Goal: Information Seeking & Learning: Learn about a topic

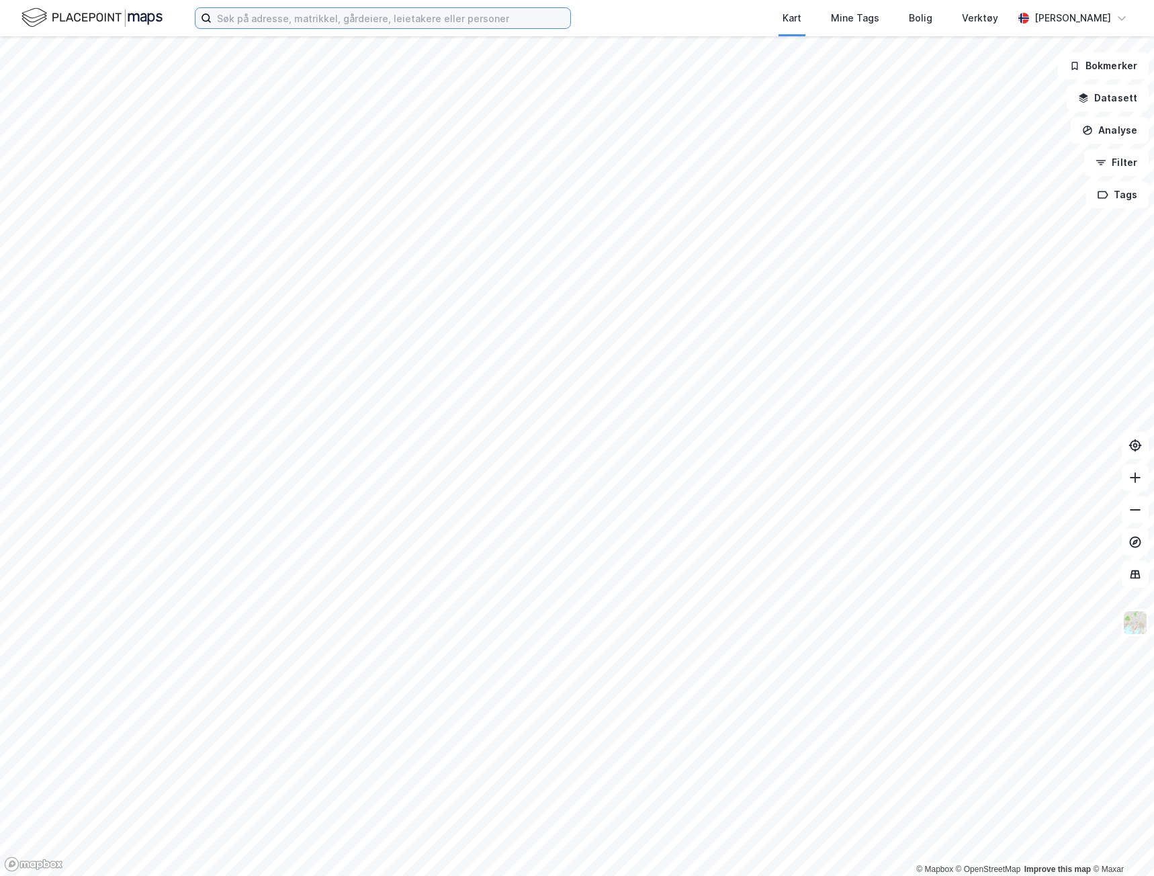
click at [288, 24] on input at bounding box center [391, 18] width 359 height 20
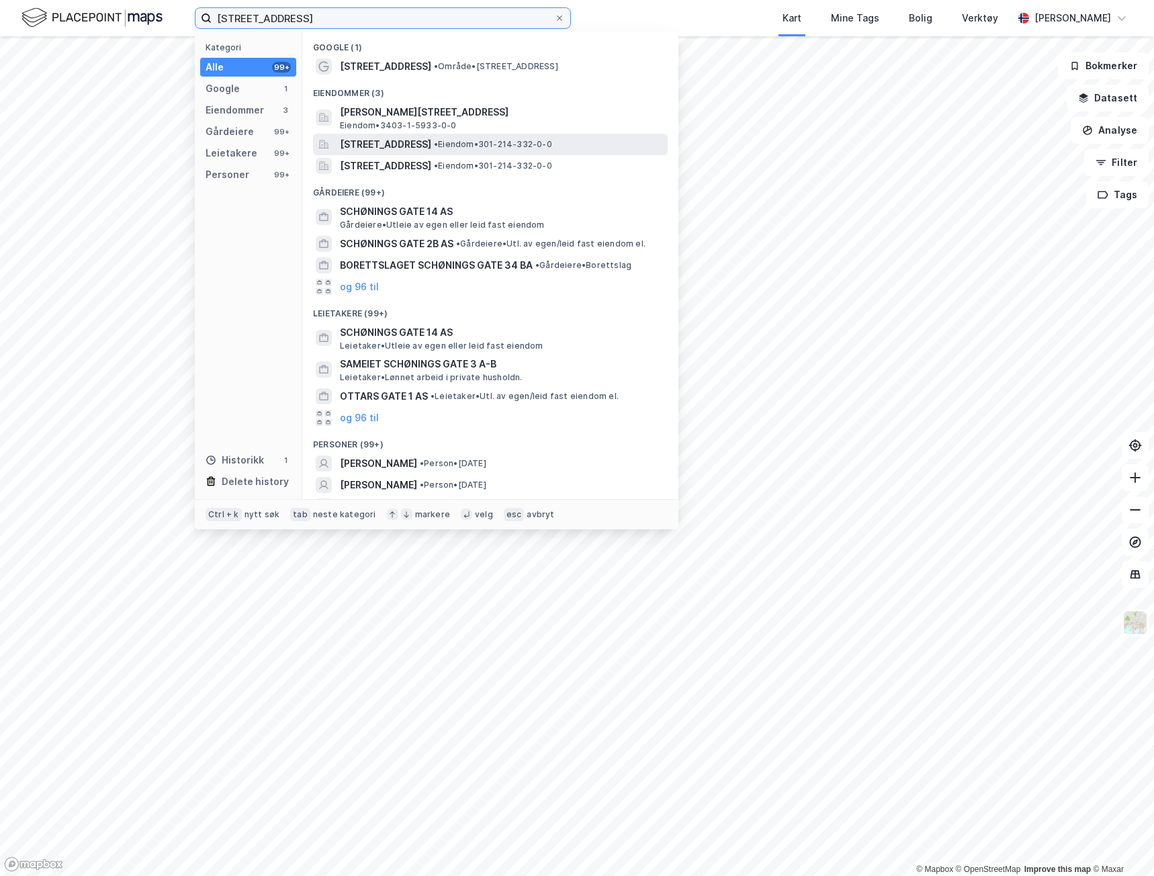
type input "[STREET_ADDRESS]"
click at [431, 146] on span "[STREET_ADDRESS]" at bounding box center [385, 144] width 91 height 16
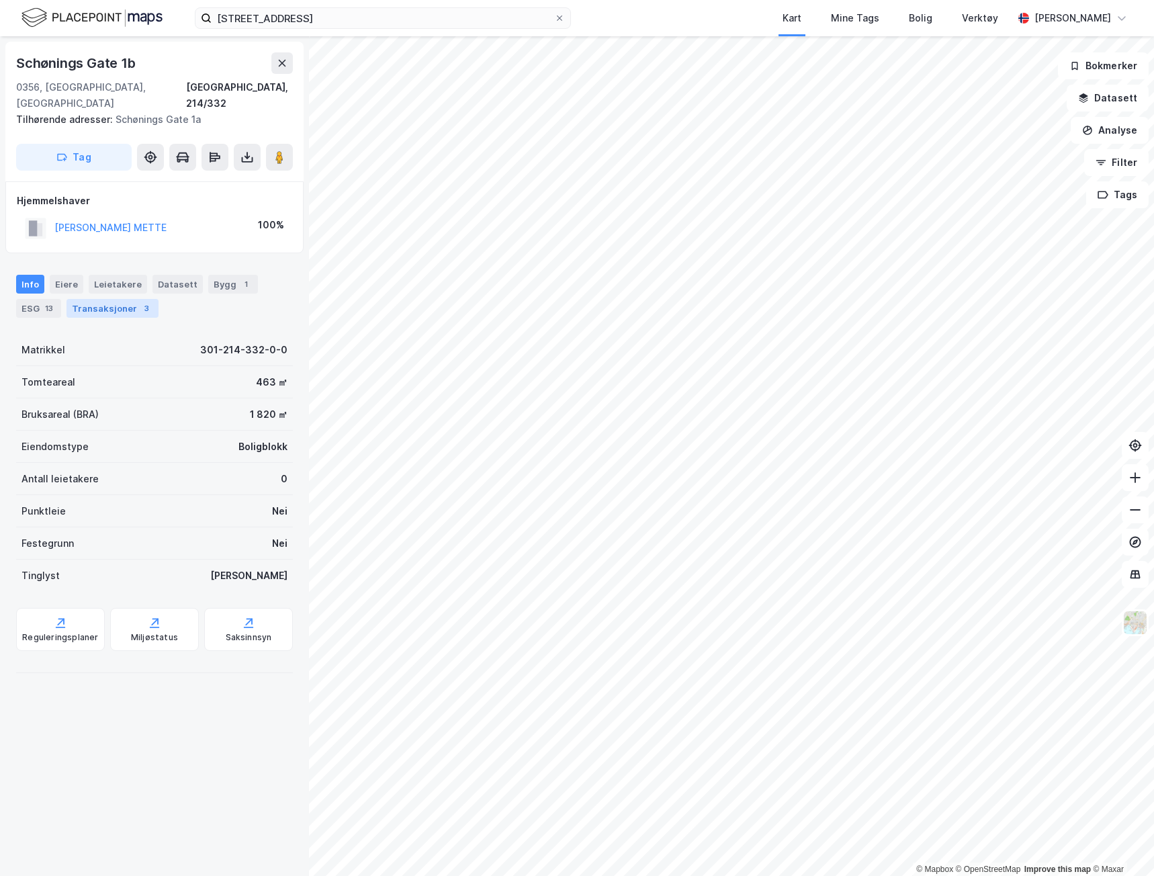
click at [112, 299] on div "Transaksjoner 3" at bounding box center [113, 308] width 92 height 19
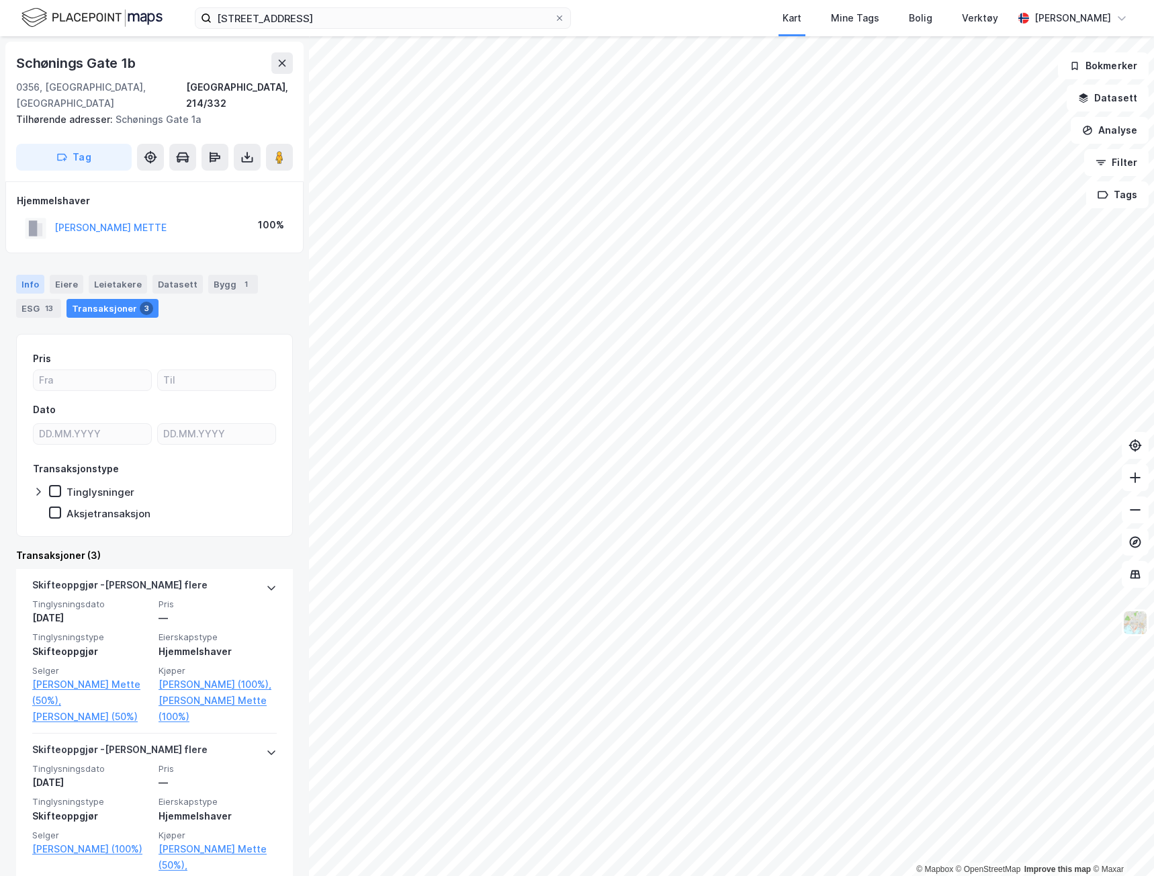
click at [38, 275] on div "Info" at bounding box center [30, 284] width 28 height 19
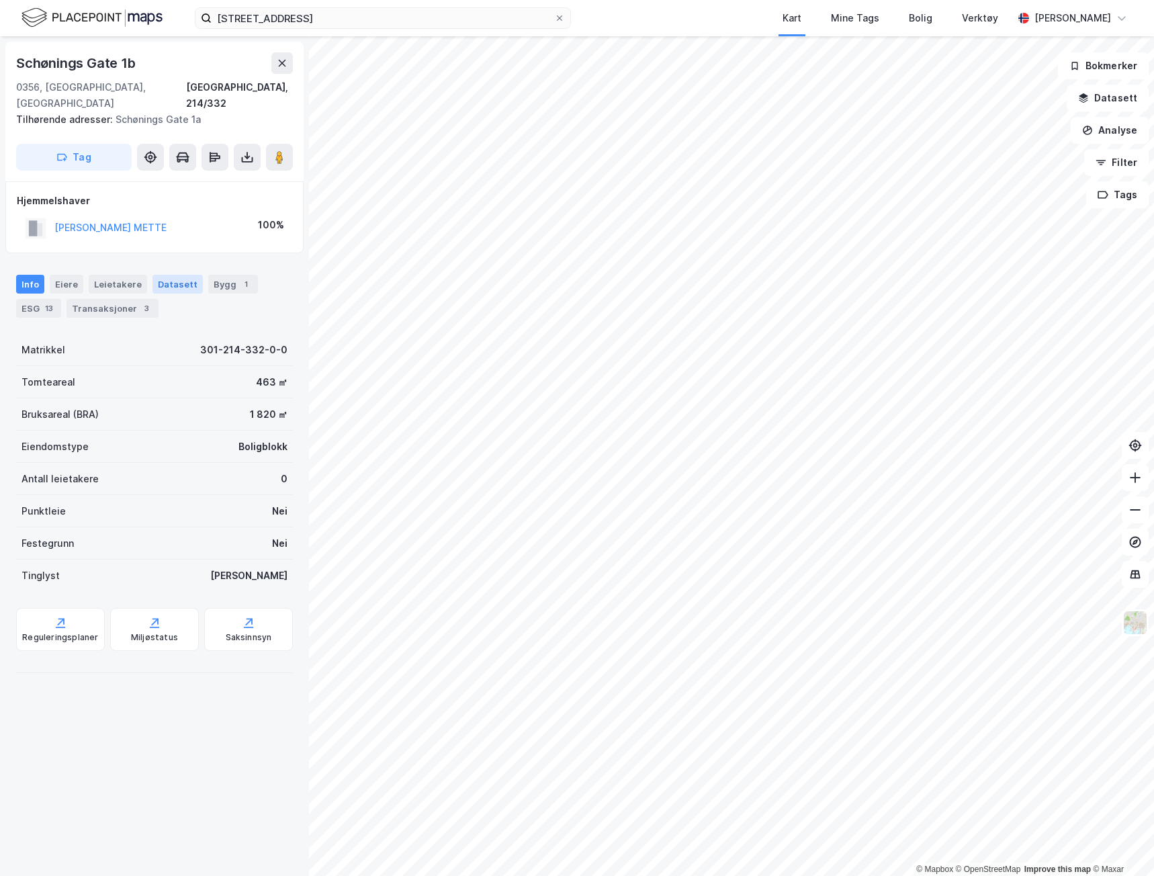
click at [208, 275] on div "Bygg 1" at bounding box center [233, 284] width 50 height 19
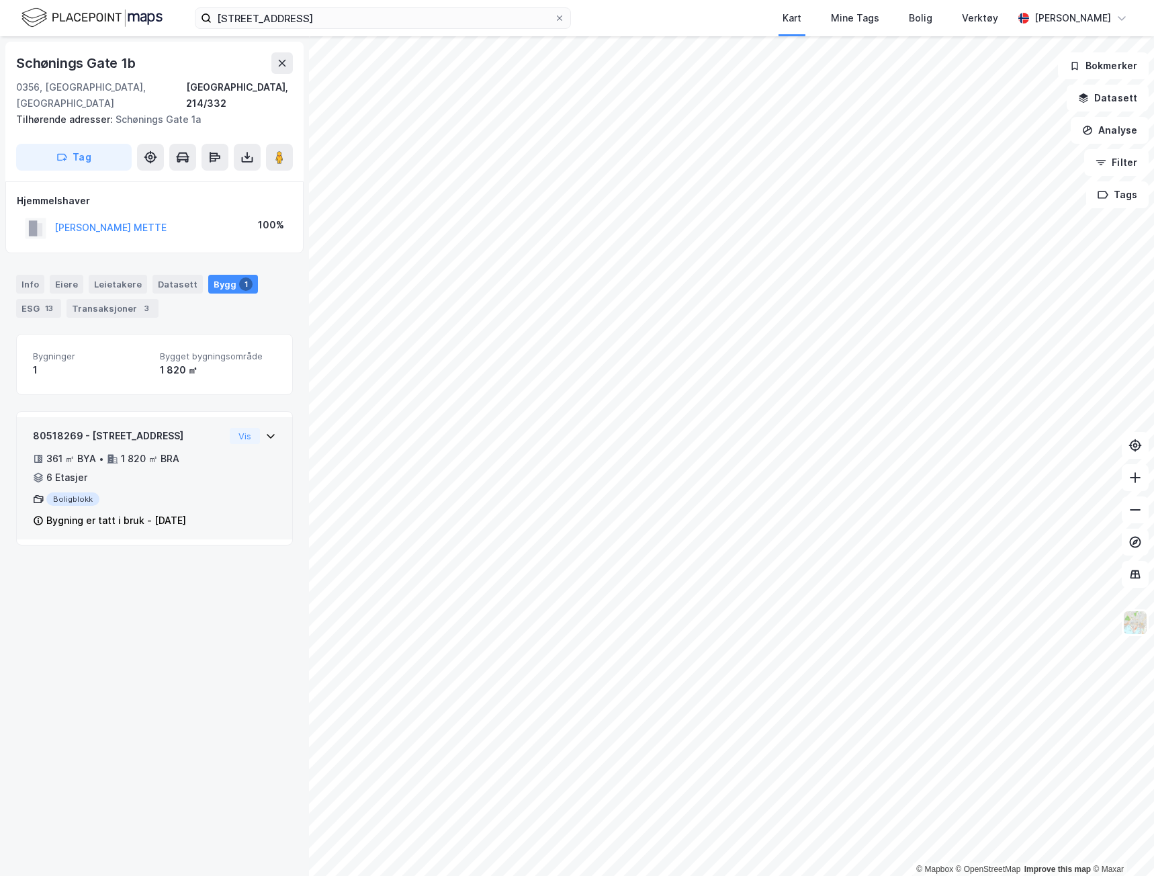
click at [240, 488] on div "80518269 - [STREET_ADDRESS] ㎡ BYA • 1 820 ㎡ BRA • 6 Etasjer Boligblokk Bygning …" at bounding box center [154, 484] width 243 height 112
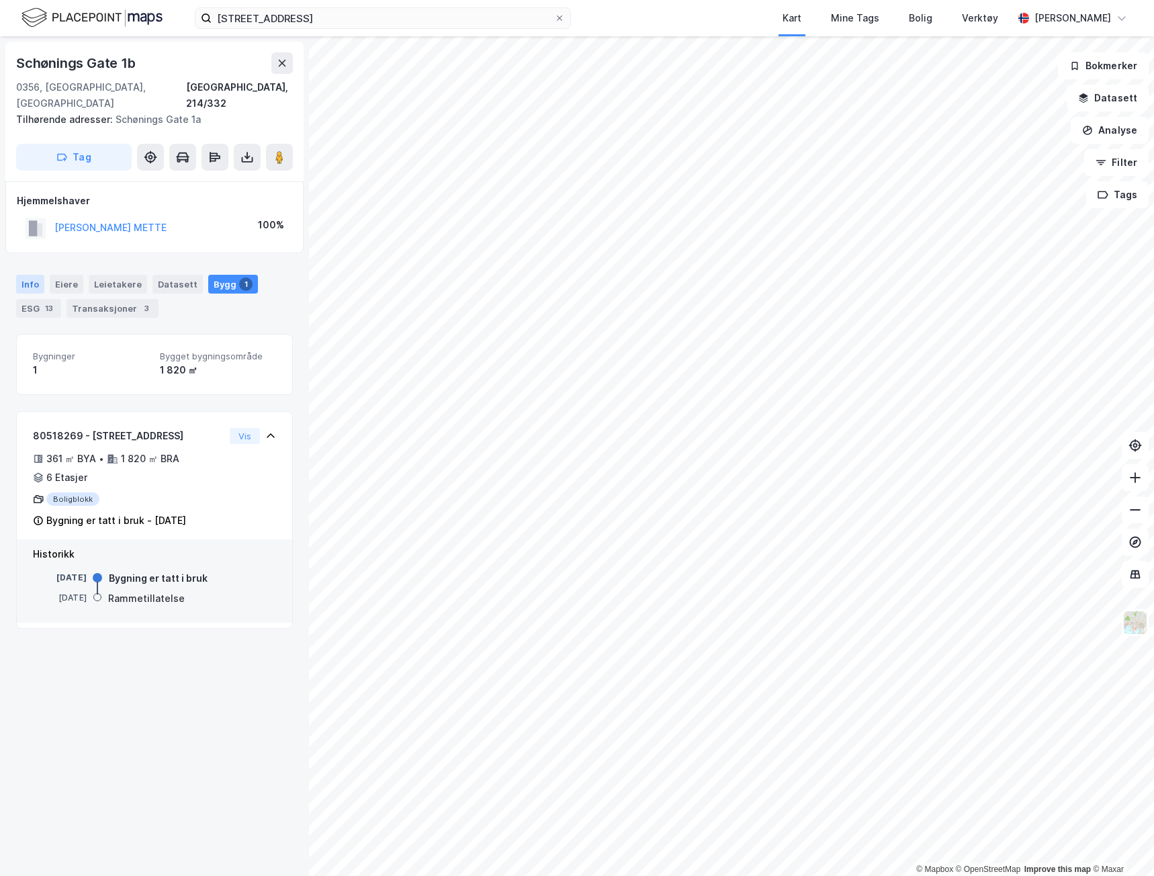
click at [37, 275] on div "Info" at bounding box center [30, 284] width 28 height 19
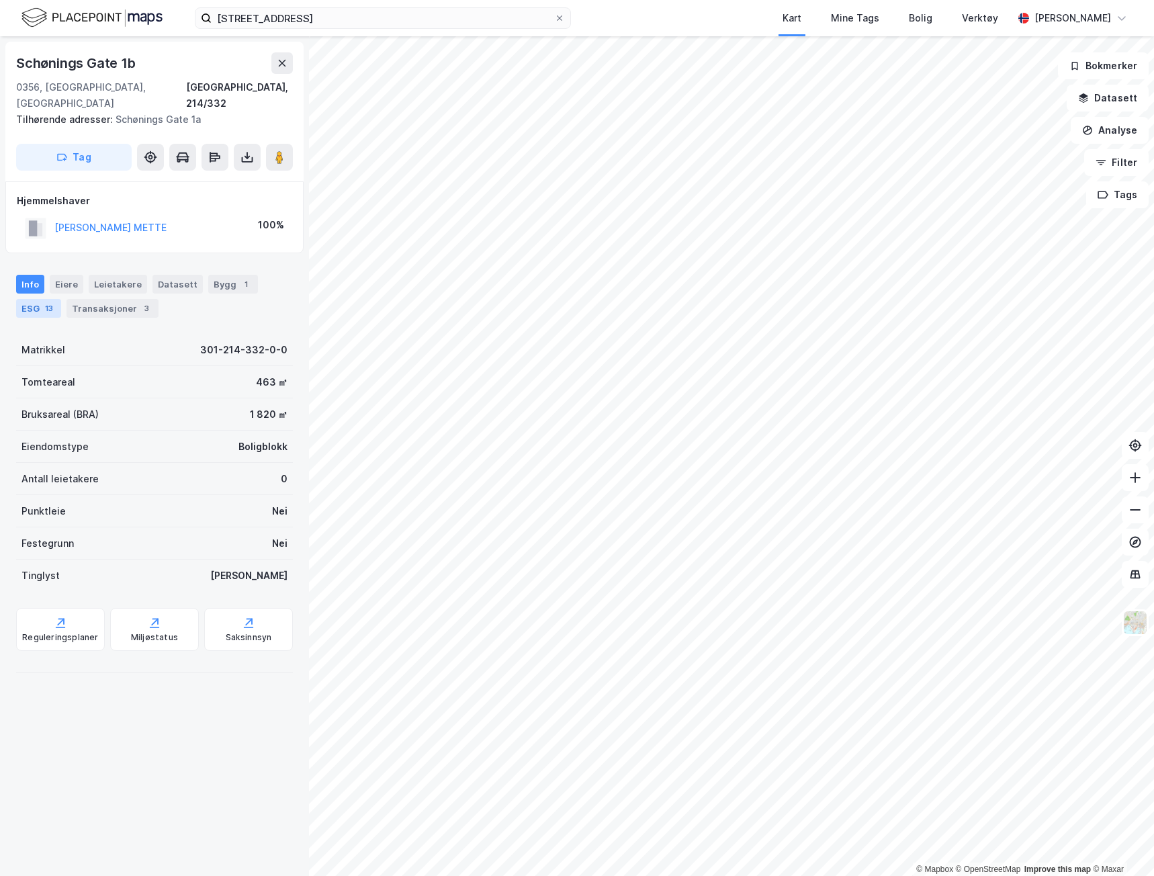
click at [53, 302] on div "13" at bounding box center [48, 308] width 13 height 13
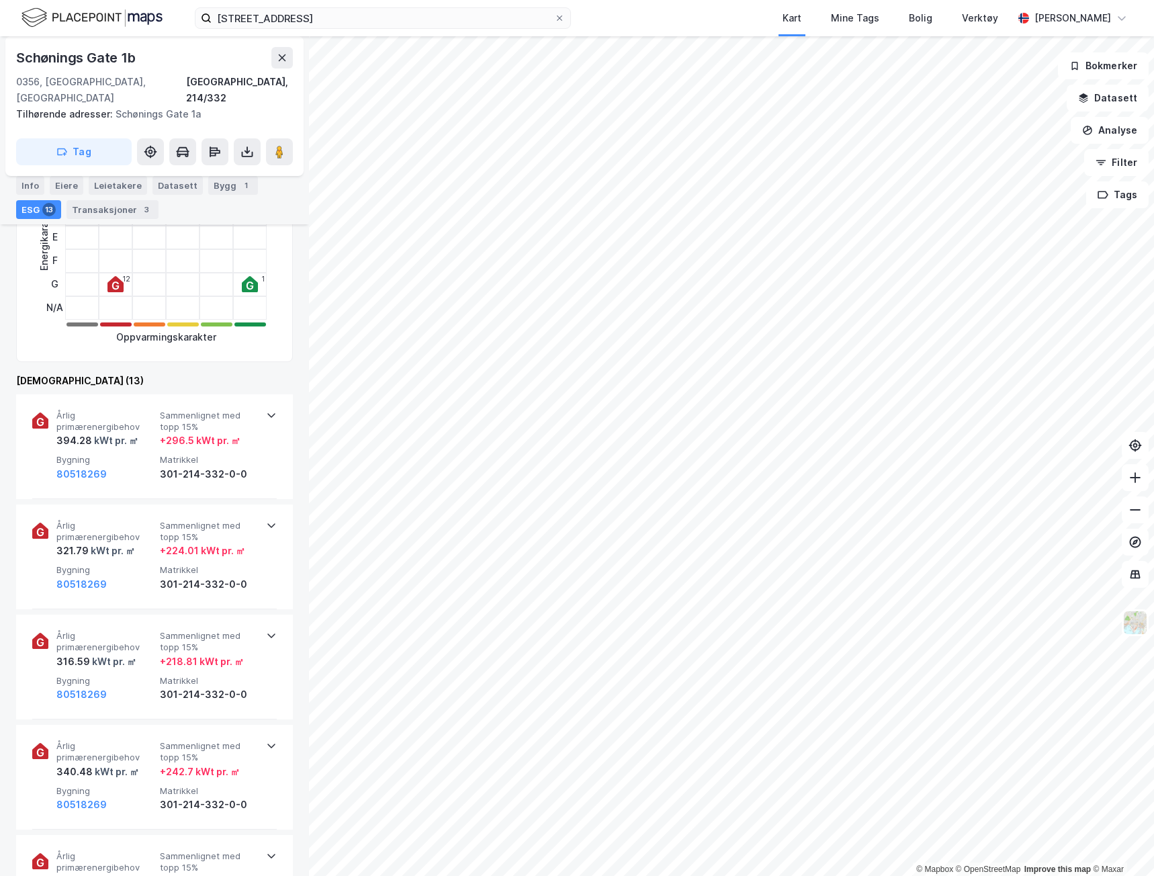
scroll to position [95, 0]
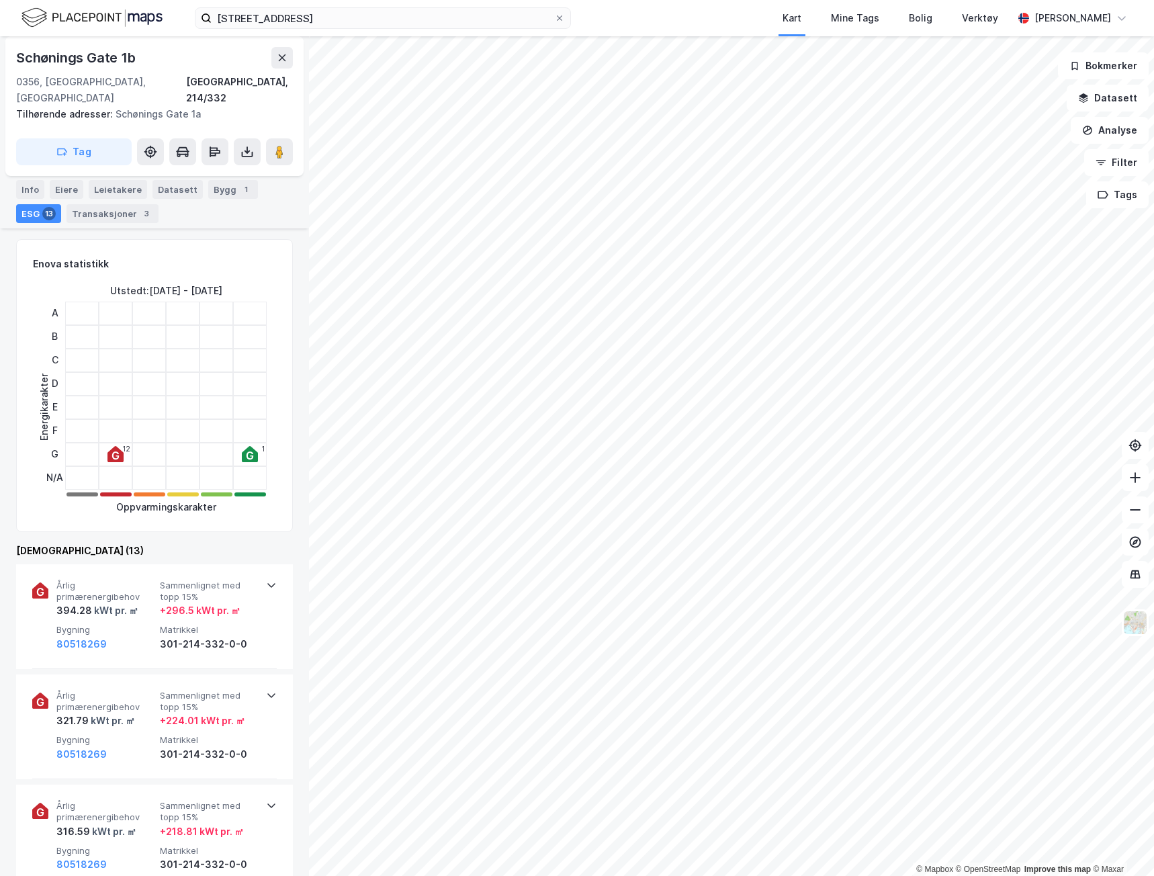
click at [32, 183] on div "Info" at bounding box center [30, 189] width 28 height 19
